Goal: Task Accomplishment & Management: Manage account settings

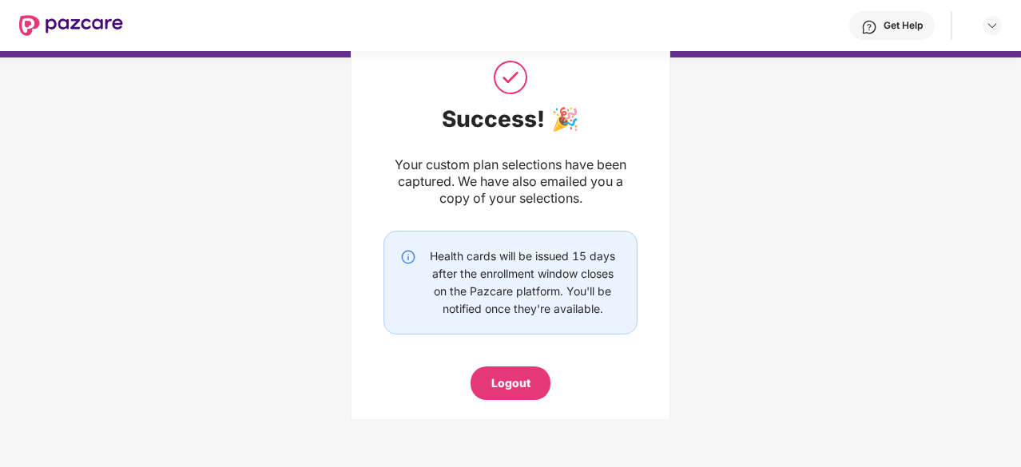
scroll to position [89, 0]
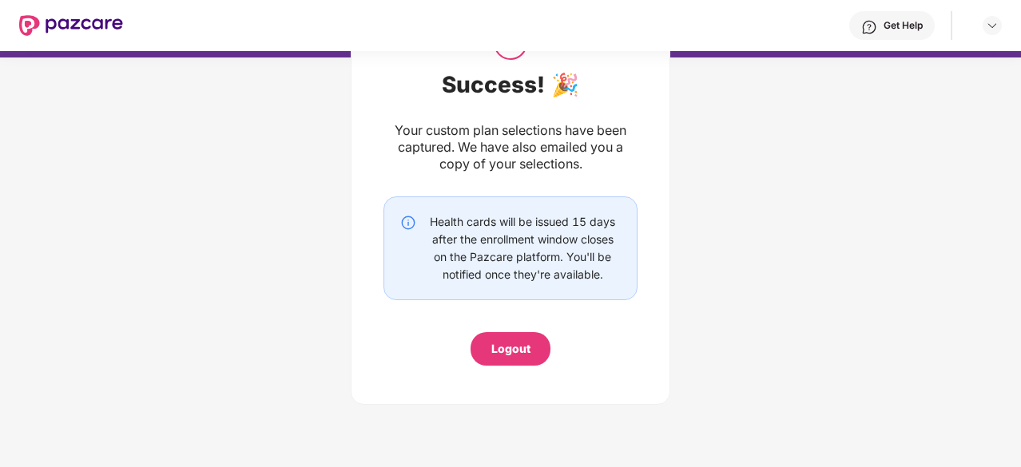
click at [499, 345] on div "Logout" at bounding box center [510, 349] width 39 height 18
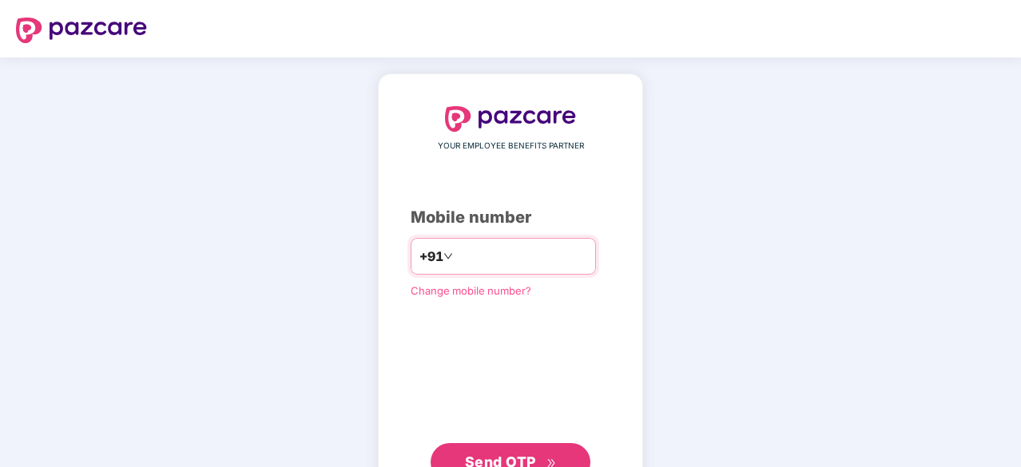
click at [494, 266] on input "number" at bounding box center [521, 257] width 131 height 26
type input "**********"
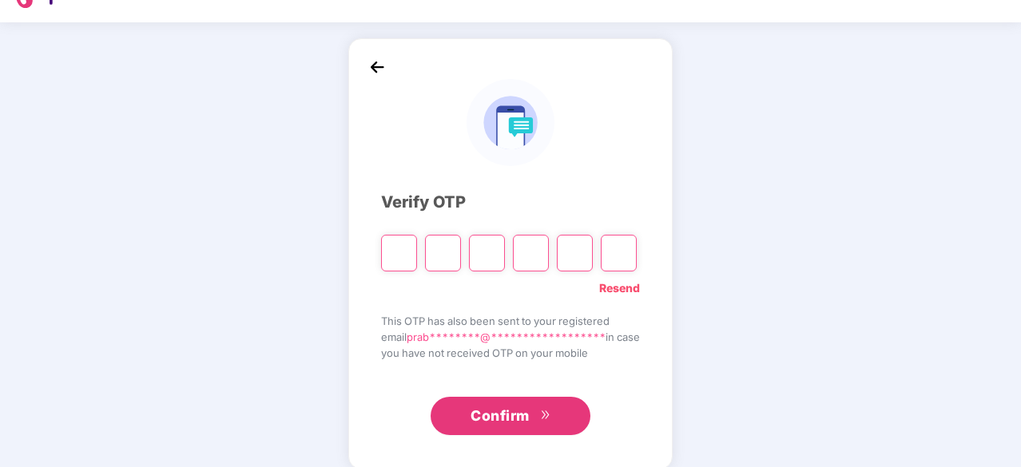
scroll to position [53, 0]
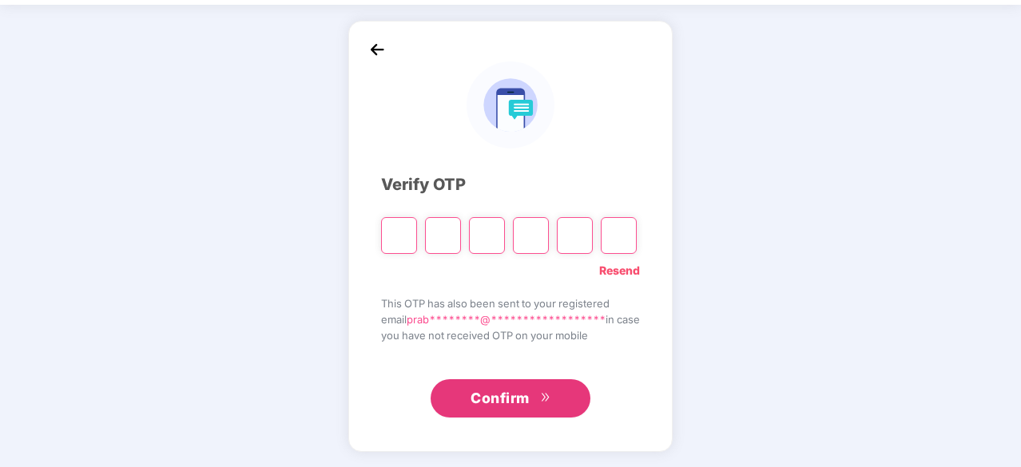
type input "*"
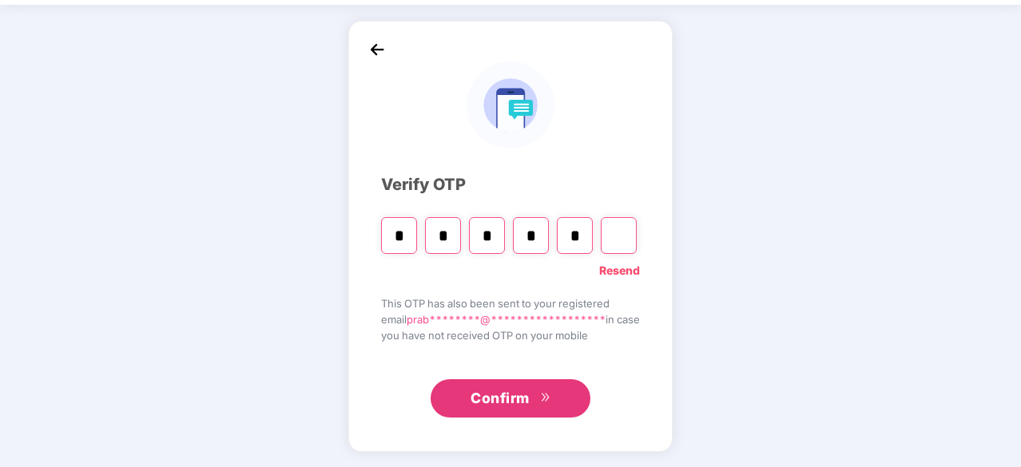
type input "*"
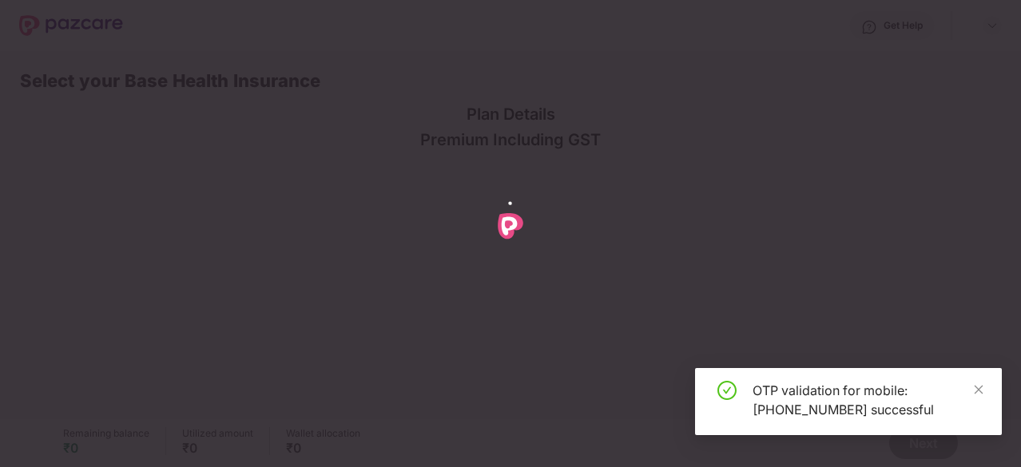
scroll to position [0, 0]
click at [973, 392] on icon "close" at bounding box center [978, 389] width 11 height 11
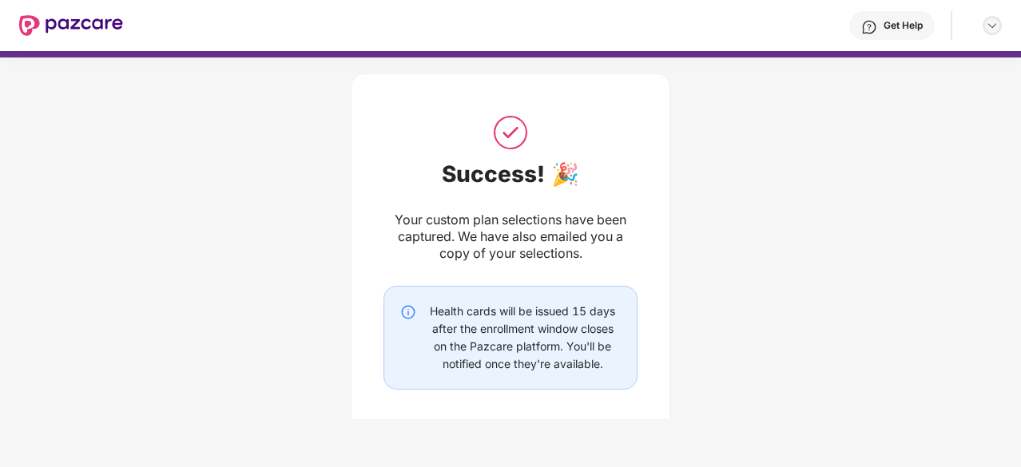
click at [993, 28] on img at bounding box center [992, 25] width 13 height 13
